Goal: Task Accomplishment & Management: Manage account settings

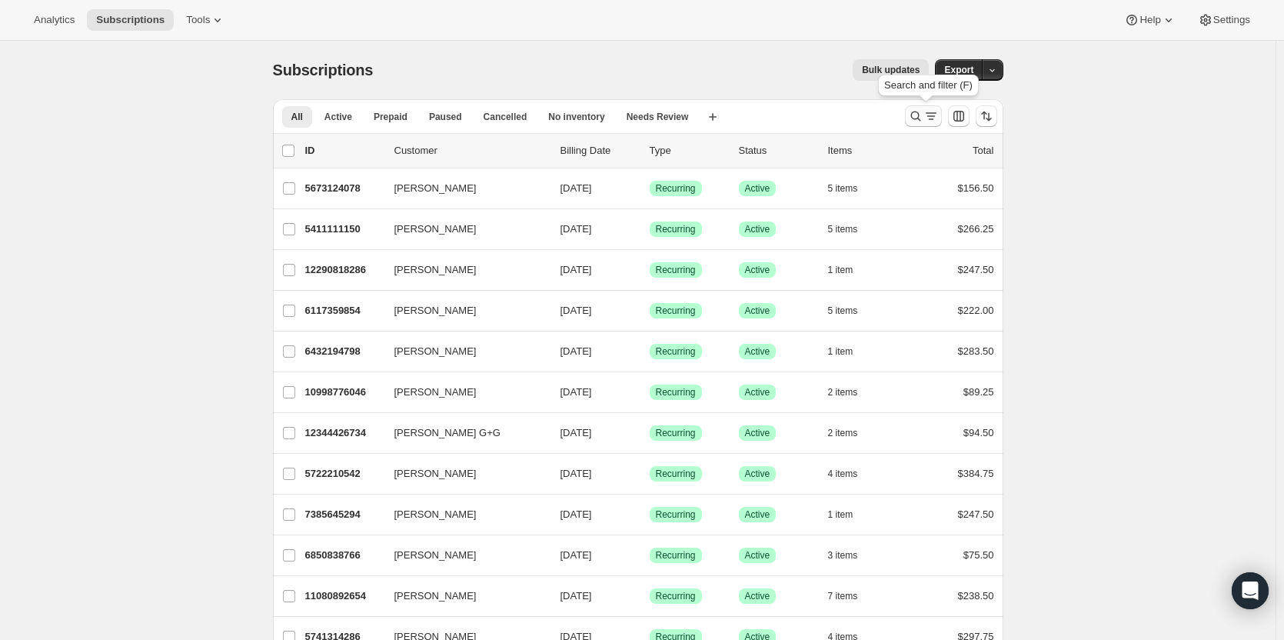
click at [916, 114] on icon "Search and filter results" at bounding box center [915, 115] width 15 height 15
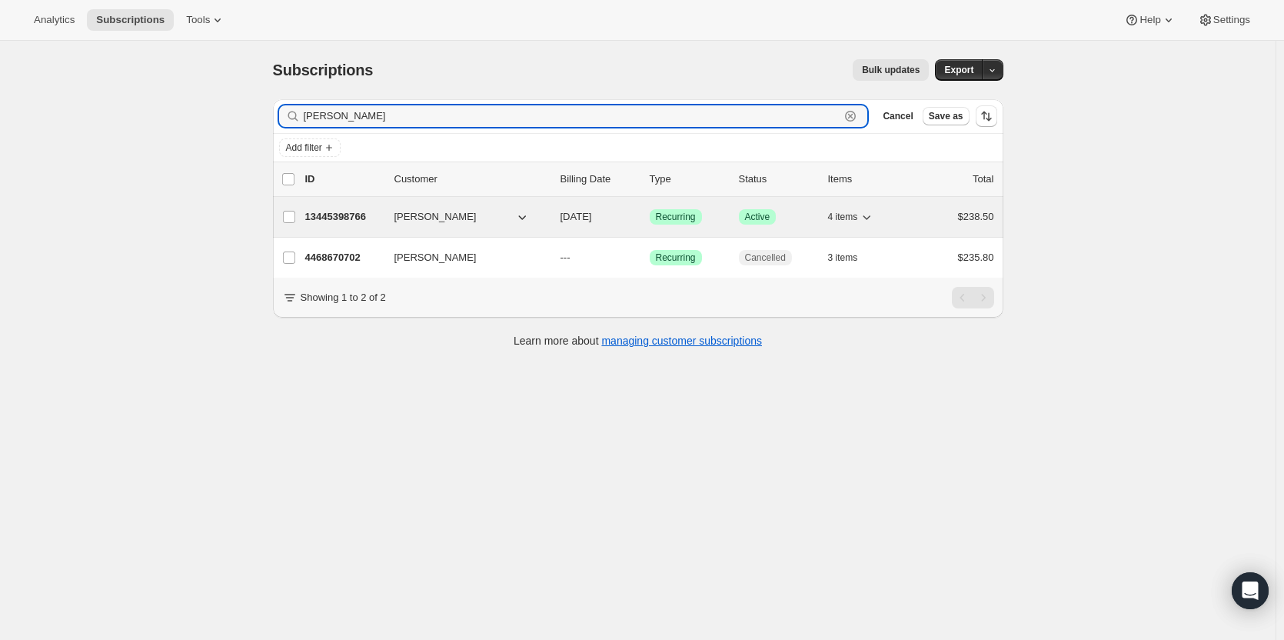
type input "[PERSON_NAME]"
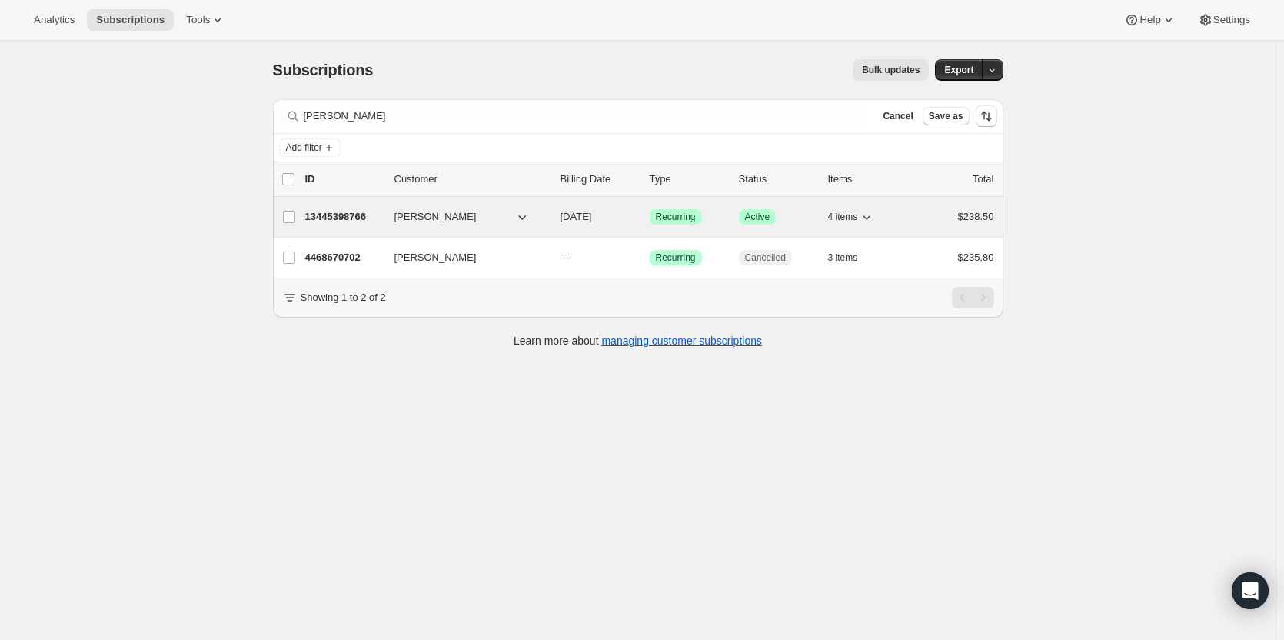
click at [350, 217] on p "13445398766" at bounding box center [343, 216] width 77 height 15
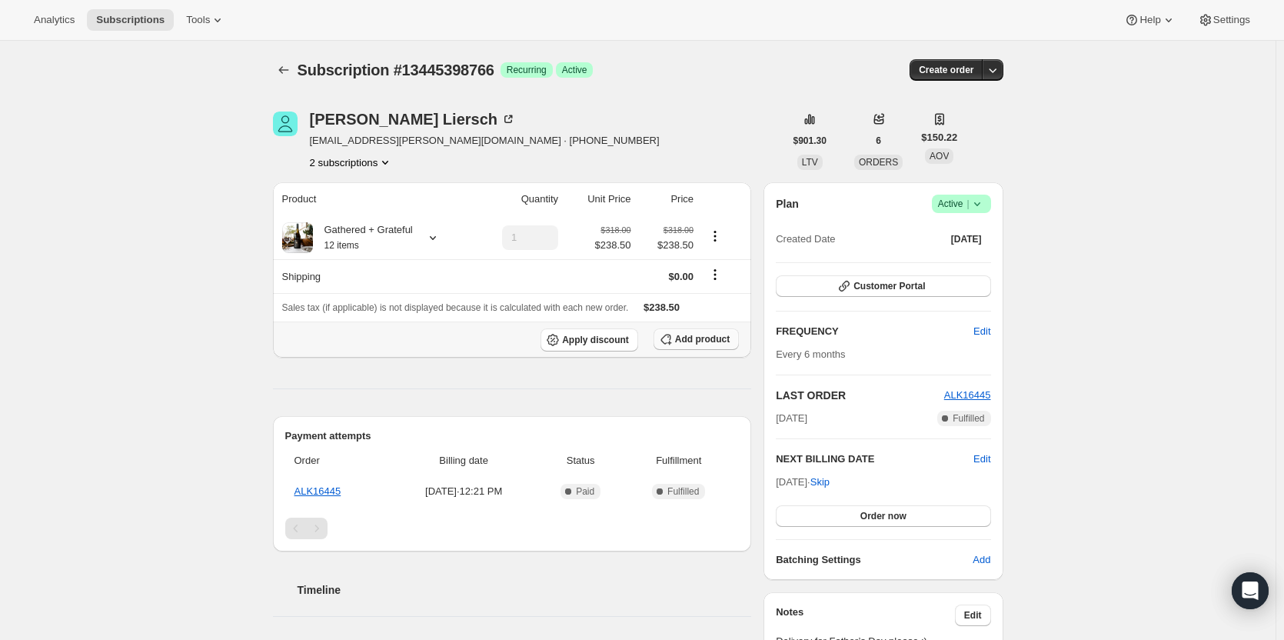
click at [704, 344] on button "Add product" at bounding box center [695, 339] width 85 height 22
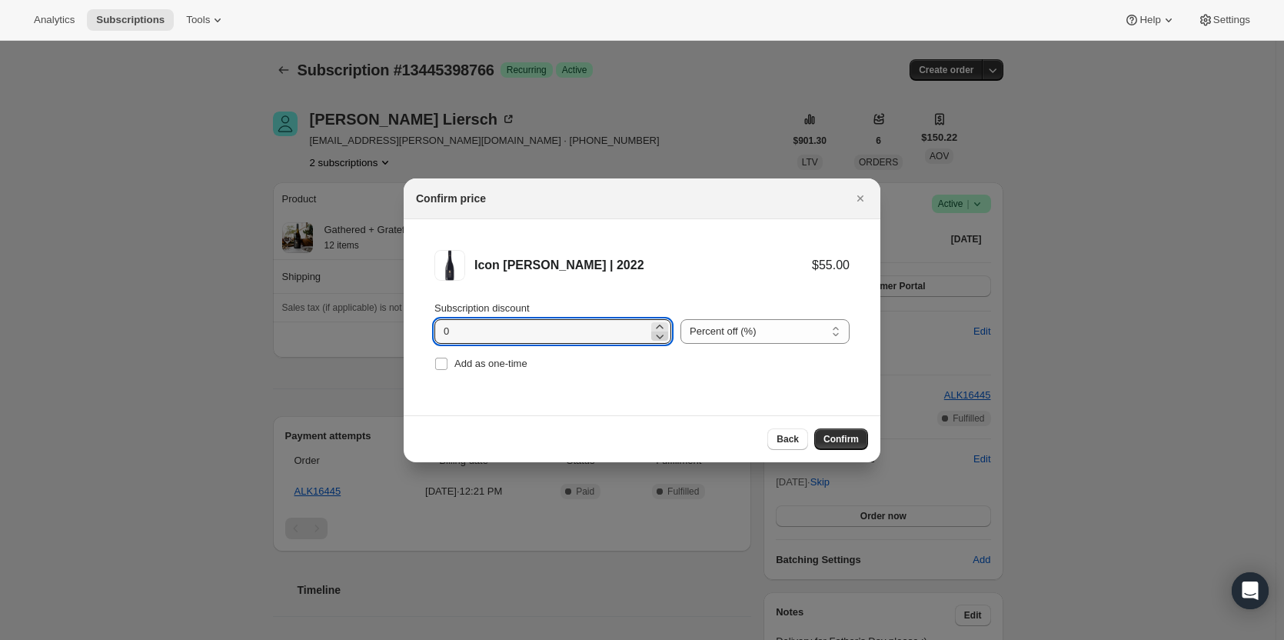
click at [653, 332] on icon ":rec:" at bounding box center [659, 335] width 15 height 15
click at [655, 326] on icon ":rec:" at bounding box center [659, 326] width 15 height 15
click at [659, 334] on icon ":rec:" at bounding box center [659, 335] width 15 height 15
drag, startPoint x: 471, startPoint y: 341, endPoint x: 400, endPoint y: 359, distance: 73.1
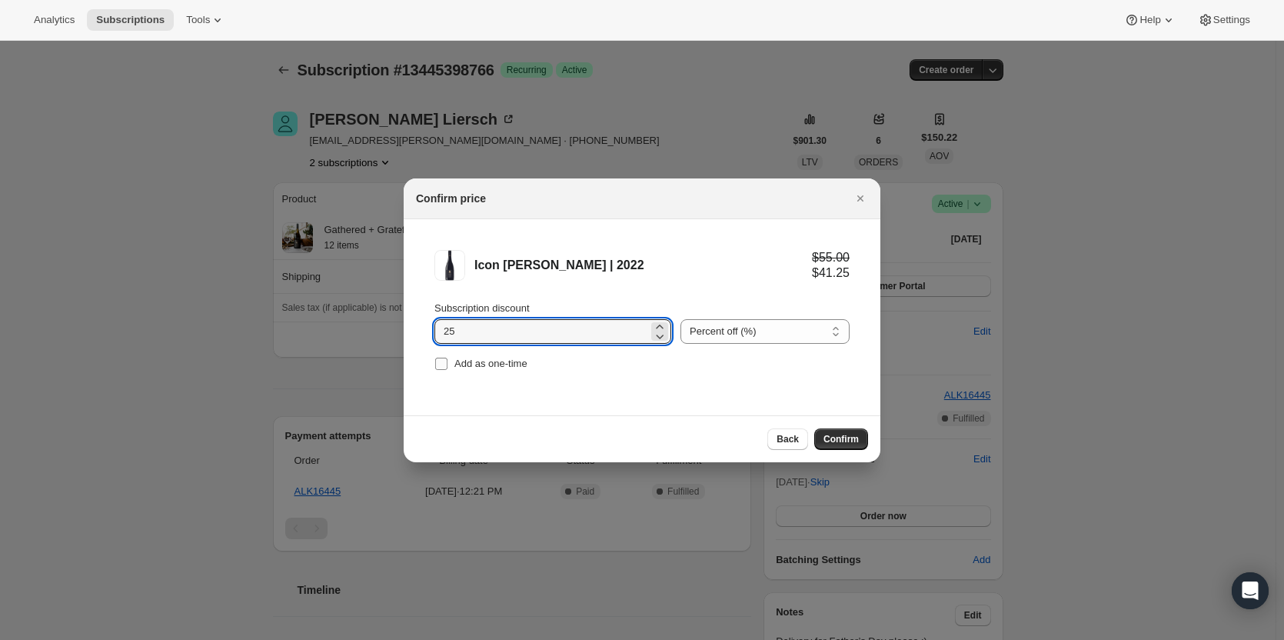
type input "25"
click at [437, 367] on input "Add as one-time" at bounding box center [441, 363] width 12 height 12
checkbox input "true"
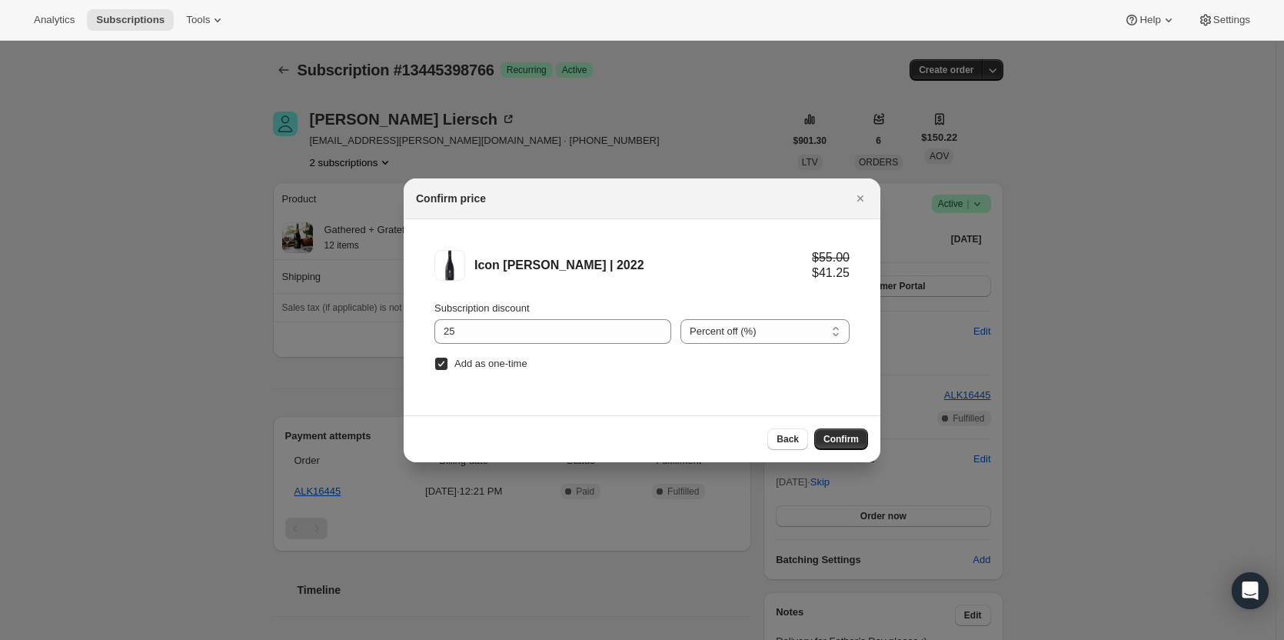
click at [838, 440] on span "Confirm" at bounding box center [840, 439] width 35 height 12
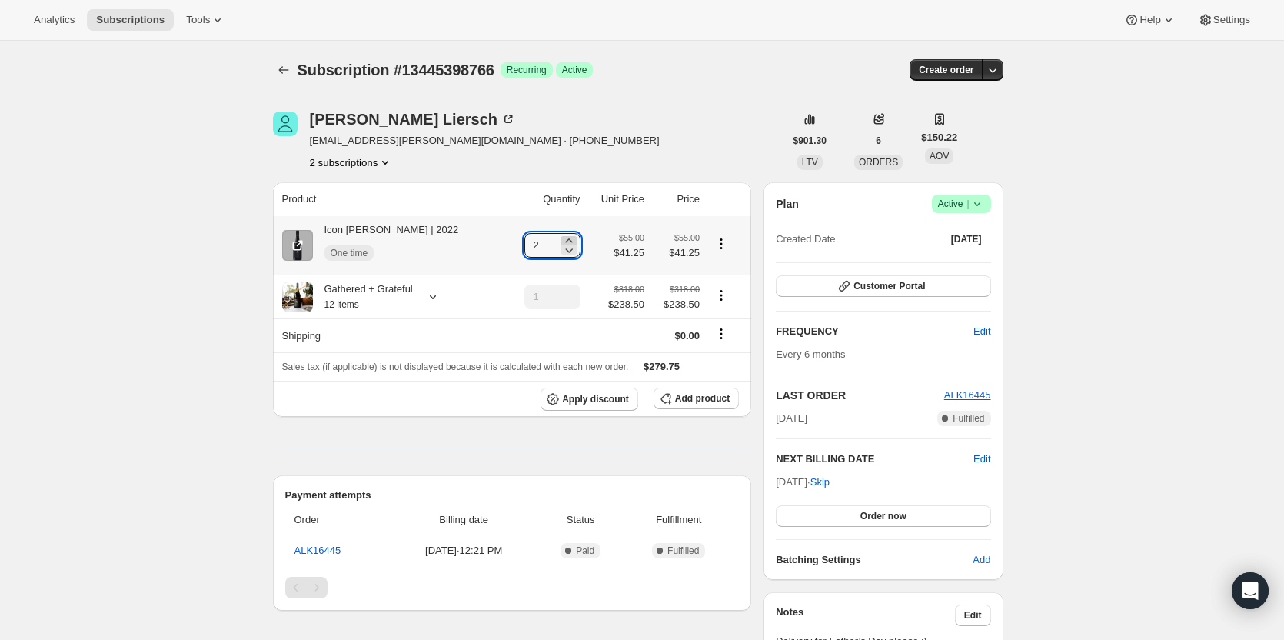
click at [563, 239] on icon at bounding box center [568, 240] width 15 height 15
click at [562, 241] on icon at bounding box center [568, 240] width 15 height 15
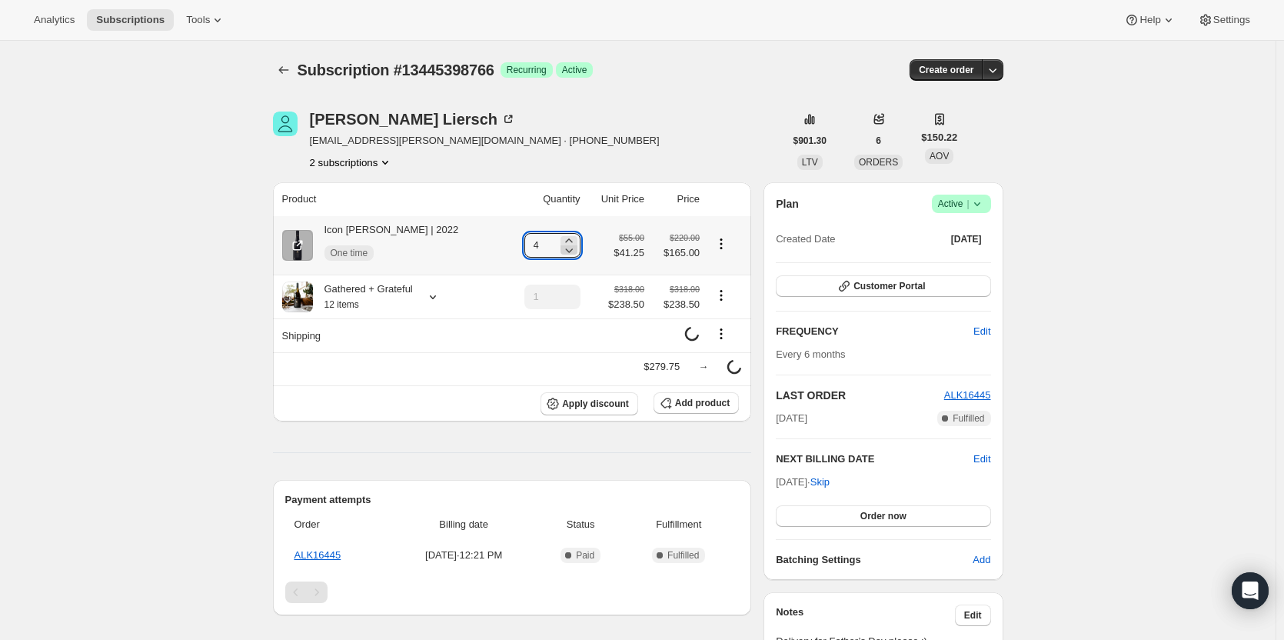
click at [565, 251] on icon at bounding box center [569, 250] width 8 height 5
type input "3"
click at [719, 246] on icon "Product actions" at bounding box center [720, 243] width 15 height 15
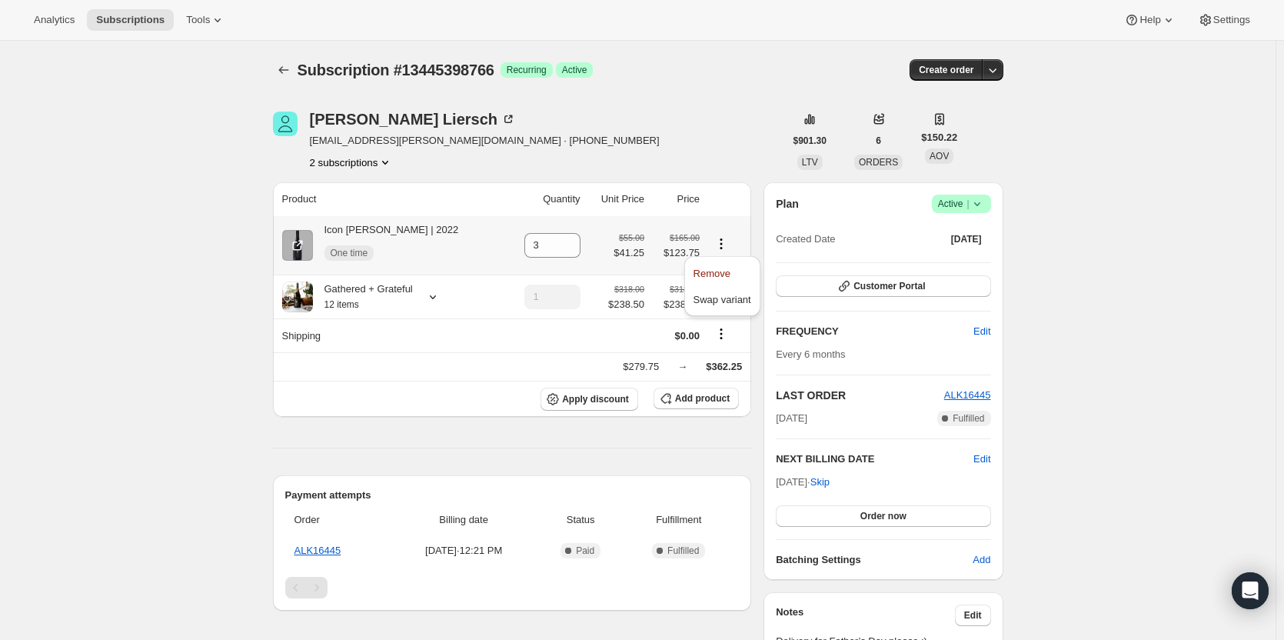
click at [725, 242] on icon "Product actions" at bounding box center [720, 243] width 15 height 15
click at [720, 341] on icon "Shipping actions" at bounding box center [720, 333] width 15 height 15
click at [717, 342] on button "Shipping actions" at bounding box center [721, 333] width 25 height 17
click at [721, 338] on icon "Shipping actions" at bounding box center [721, 338] width 2 height 2
click at [248, 341] on div "Subscription #13445398766. This page is ready Subscription #13445398766 Success…" at bounding box center [637, 520] width 1275 height 959
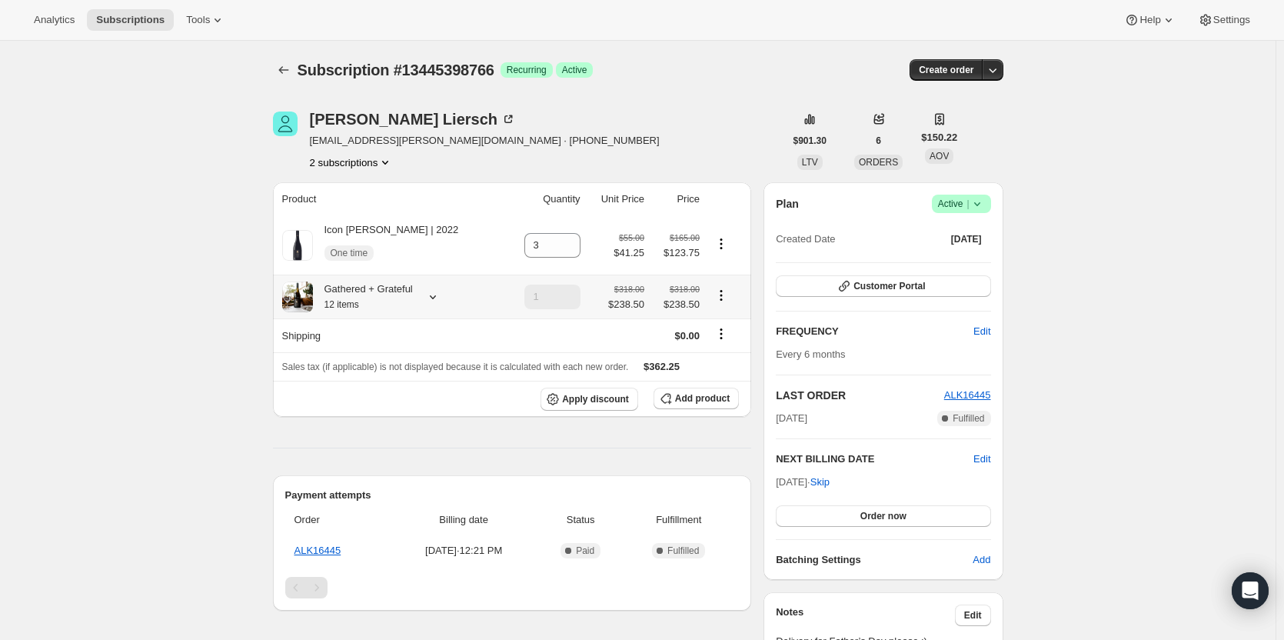
click at [720, 298] on icon "Product actions" at bounding box center [720, 294] width 15 height 15
click at [530, 338] on td at bounding box center [545, 335] width 80 height 34
